Goal: Information Seeking & Learning: Learn about a topic

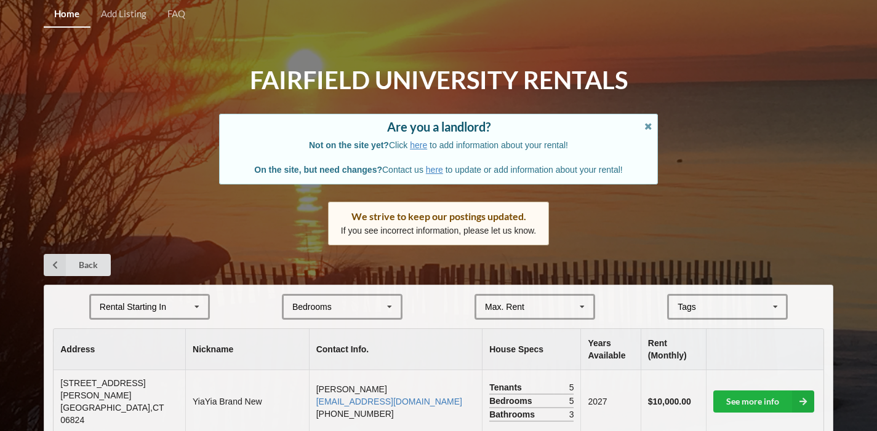
click at [98, 305] on div "Rental Starting In [DATE] 2026 2027 2028" at bounding box center [149, 307] width 121 height 26
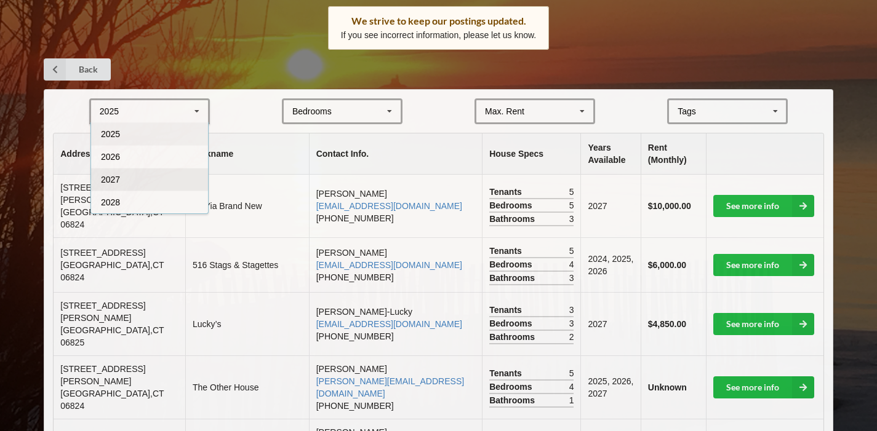
scroll to position [290, 0]
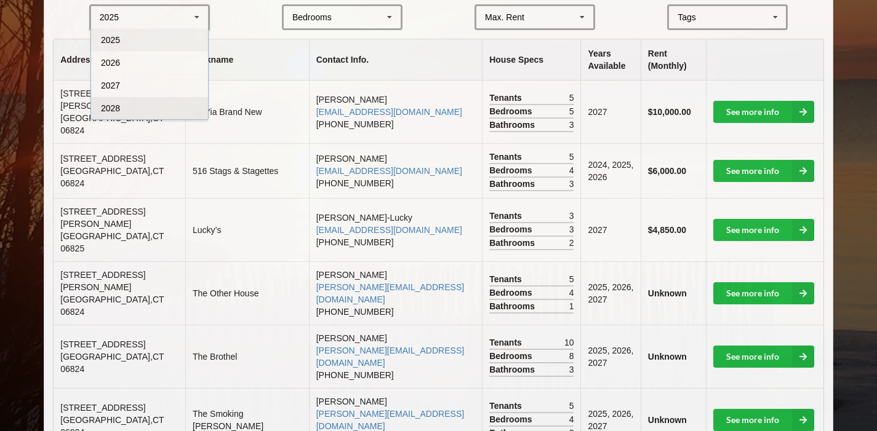
click at [135, 107] on div "2028" at bounding box center [149, 108] width 117 height 23
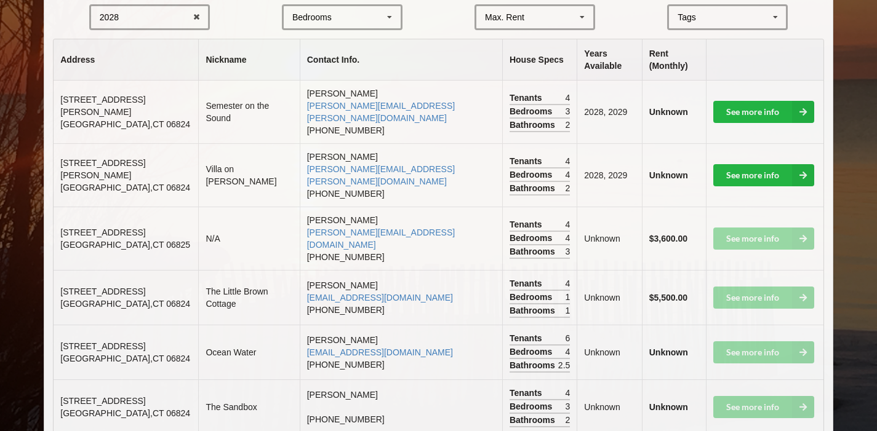
click at [321, 17] on div "Bedrooms" at bounding box center [311, 17] width 39 height 9
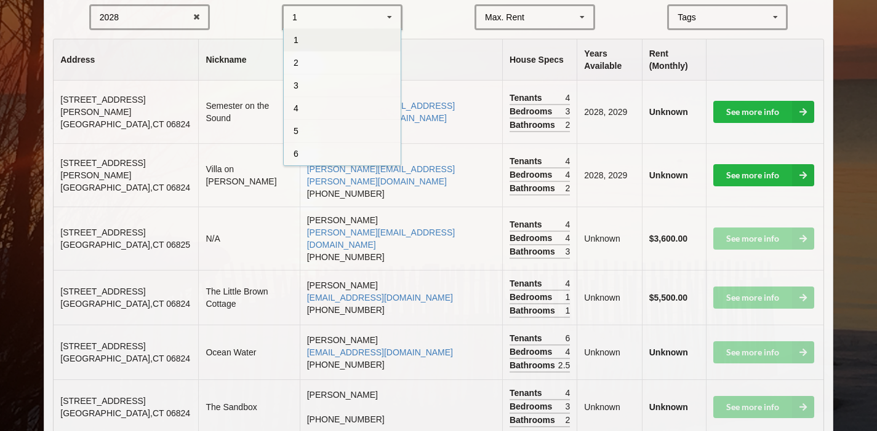
click at [439, 34] on div "Home Add Listing FAQ Fairfield University Rentals Are you a landlord? Not on th…" at bounding box center [438, 116] width 877 height 813
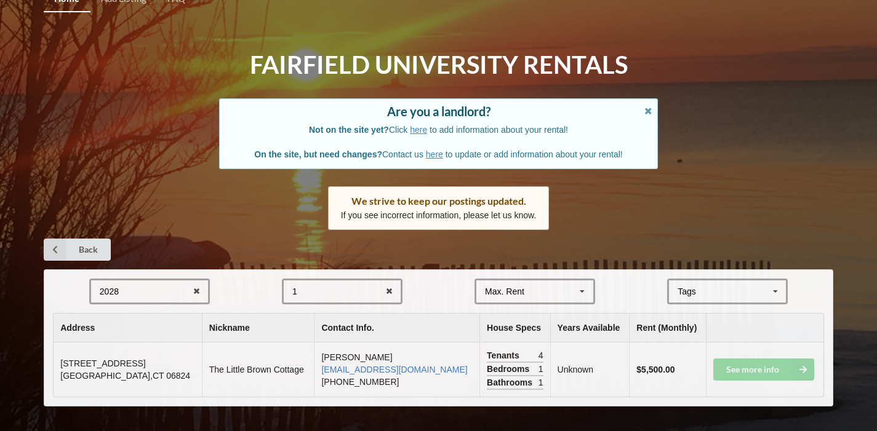
click at [740, 287] on div "[GEOGRAPHIC_DATA] Area Downtown" at bounding box center [727, 292] width 121 height 26
click at [679, 248] on div "Back" at bounding box center [438, 250] width 789 height 22
click at [715, 275] on div "2028 2025 2026 2027 2028 1 1 2 3 4 5 6 7 8 Max. Rent $4,000 $5,000 $6,000 $7,00…" at bounding box center [438, 338] width 789 height 137
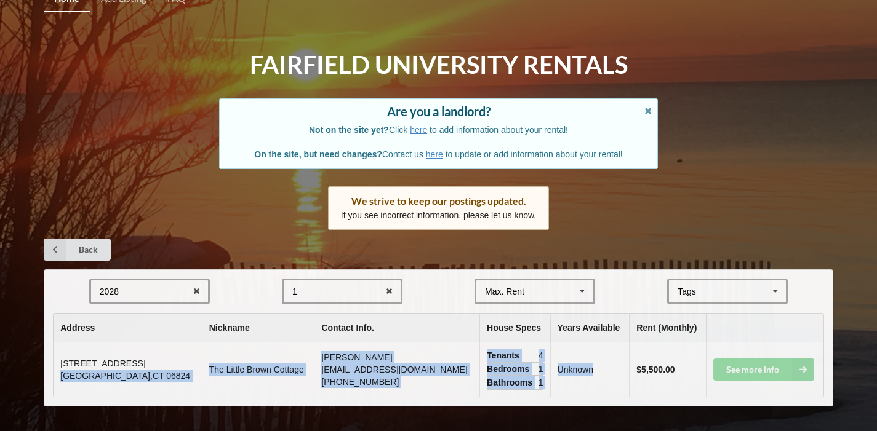
drag, startPoint x: 54, startPoint y: 378, endPoint x: 581, endPoint y: 393, distance: 527.5
click at [581, 393] on tr "[STREET_ADDRESS] [GEOGRAPHIC_DATA][PERSON_NAME][EMAIL_ADDRESS][DOMAIN_NAME] [PH…" at bounding box center [439, 370] width 770 height 54
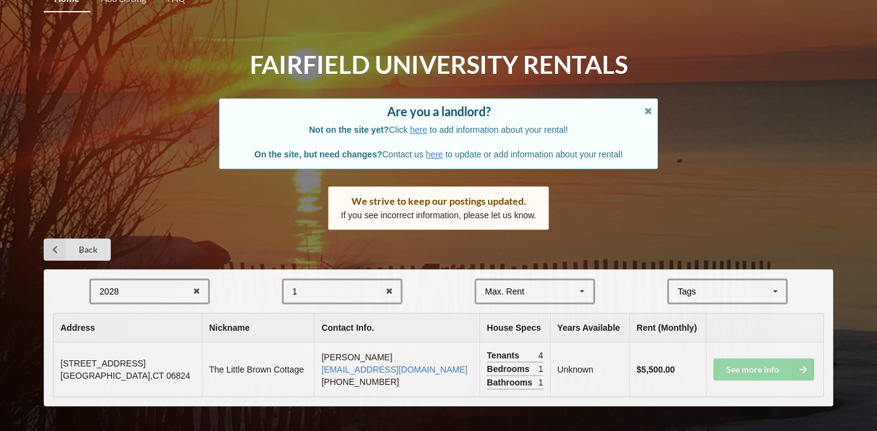
click at [487, 361] on span "Tenants" at bounding box center [505, 355] width 36 height 12
click at [393, 292] on icon at bounding box center [389, 292] width 19 height 23
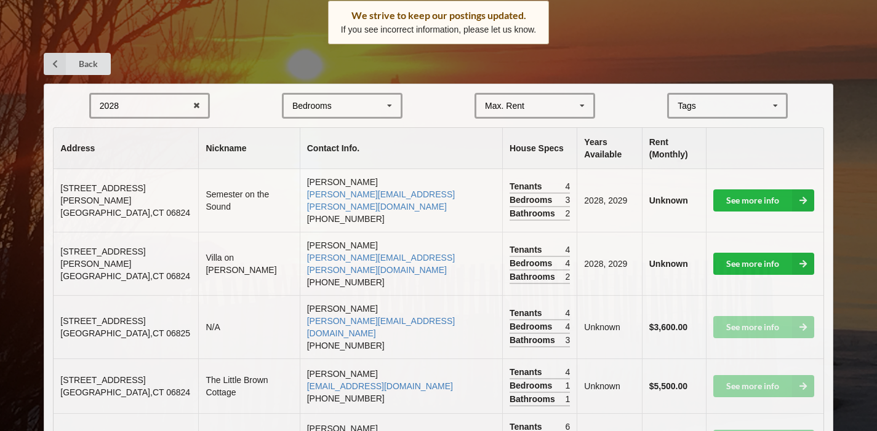
scroll to position [202, 0]
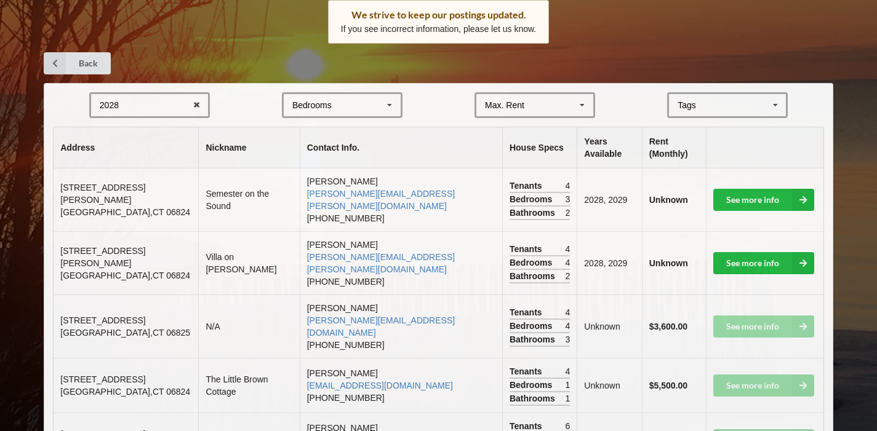
click at [683, 120] on div "2028 2025 2026 2027 2028 Bedrooms 1 2 3 4 5 6 7 8 Max. Rent $4,000 $5,000 $6,00…" at bounding box center [438, 335] width 789 height 504
click at [683, 98] on div "Tags" at bounding box center [693, 105] width 39 height 14
click at [694, 129] on span "Beachfront" at bounding box center [700, 128] width 42 height 10
